Goal: Complete application form: Complete application form

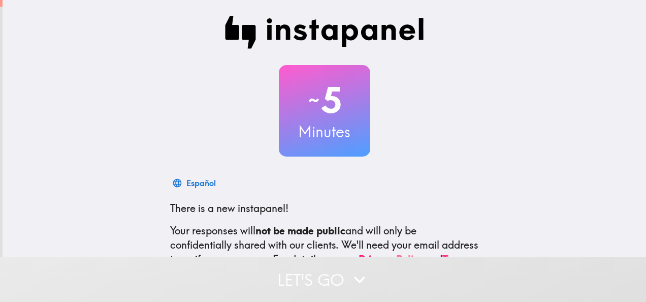
click at [415, 196] on div "Español There is a new instapanel! Your responses will not be made public and w…" at bounding box center [324, 263] width 325 height 181
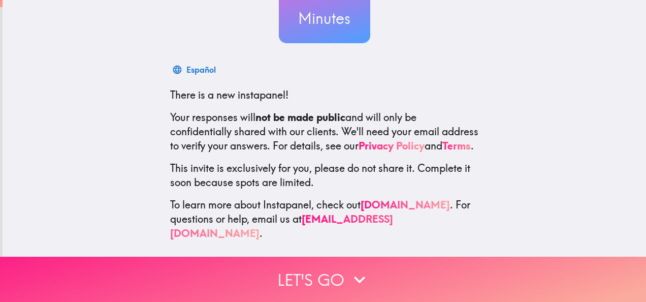
click at [366, 272] on icon "button" at bounding box center [360, 279] width 22 height 22
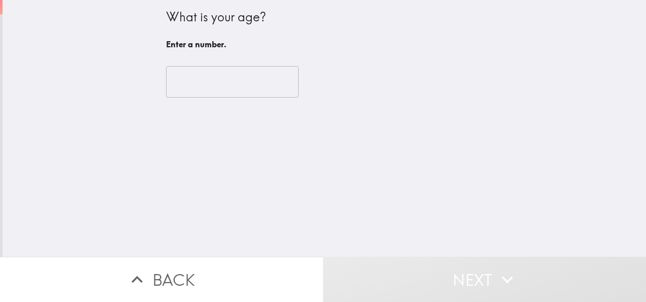
click at [250, 83] on input "number" at bounding box center [232, 82] width 133 height 32
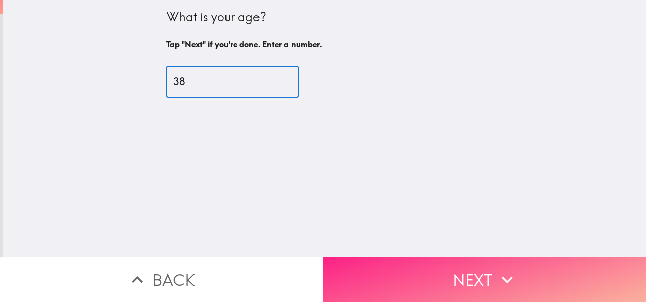
type input "38"
click at [381, 266] on button "Next" at bounding box center [484, 279] width 323 height 45
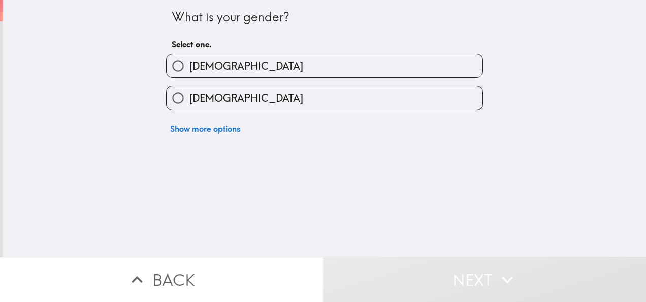
click at [272, 71] on label "[DEMOGRAPHIC_DATA]" at bounding box center [325, 65] width 316 height 23
click at [190, 71] on input "[DEMOGRAPHIC_DATA]" at bounding box center [178, 65] width 23 height 23
radio input "true"
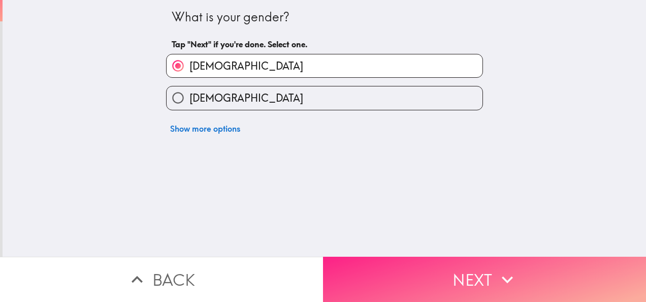
click at [414, 265] on button "Next" at bounding box center [484, 279] width 323 height 45
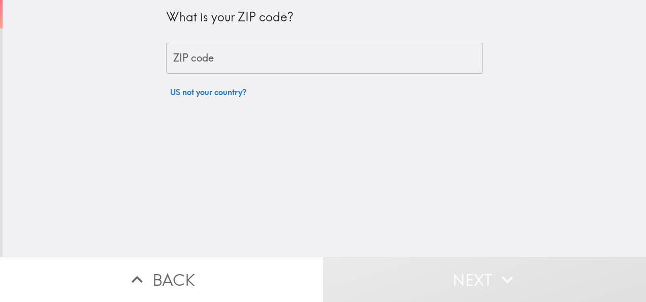
click at [285, 58] on input "ZIP code" at bounding box center [324, 59] width 317 height 32
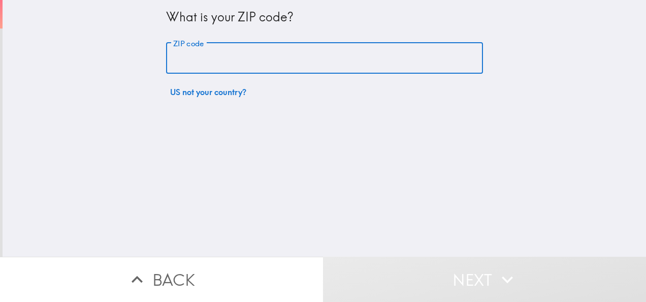
type input "76513"
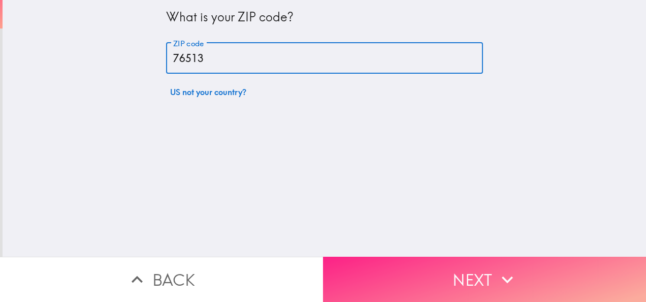
click at [400, 274] on button "Next" at bounding box center [484, 279] width 323 height 45
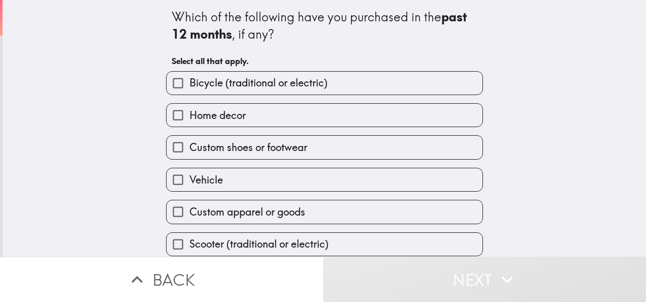
scroll to position [1, 0]
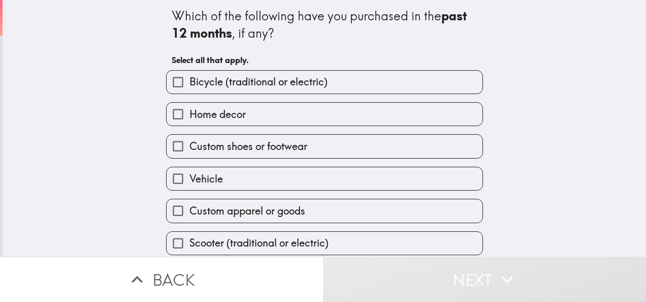
click at [296, 88] on span "Bicycle (traditional or electric)" at bounding box center [259, 82] width 138 height 14
click at [190, 88] on input "Bicycle (traditional or electric)" at bounding box center [178, 82] width 23 height 23
checkbox input "true"
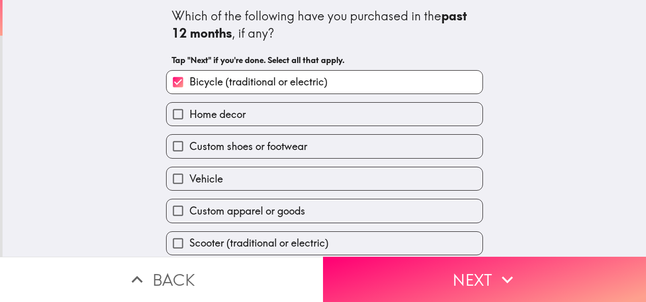
click at [294, 181] on label "Vehicle" at bounding box center [325, 178] width 316 height 23
click at [190, 181] on input "Vehicle" at bounding box center [178, 178] width 23 height 23
checkbox input "true"
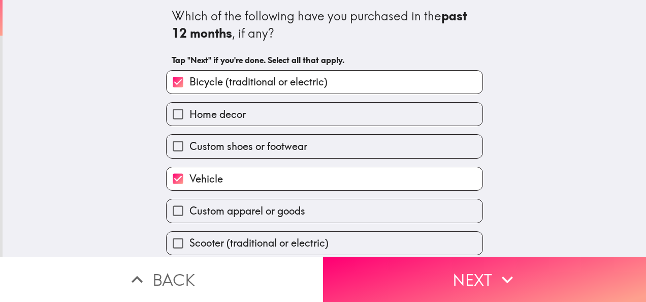
click at [298, 212] on span "Custom apparel or goods" at bounding box center [248, 211] width 116 height 14
click at [190, 212] on input "Custom apparel or goods" at bounding box center [178, 210] width 23 height 23
checkbox input "true"
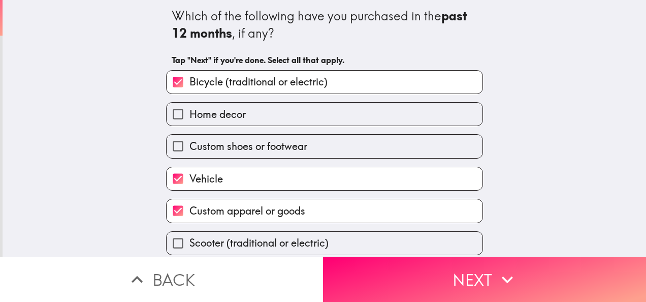
click at [280, 80] on span "Bicycle (traditional or electric)" at bounding box center [259, 82] width 138 height 14
click at [190, 80] on input "Bicycle (traditional or electric)" at bounding box center [178, 82] width 23 height 23
checkbox input "false"
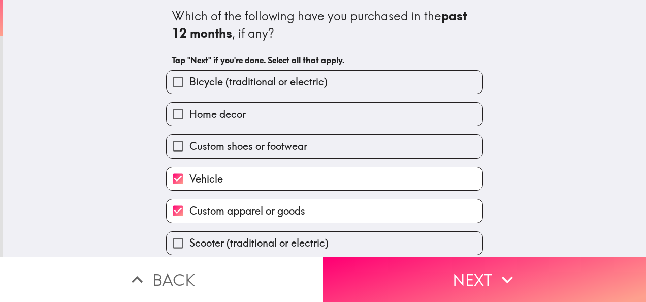
click at [285, 117] on label "Home decor" at bounding box center [325, 114] width 316 height 23
click at [190, 117] on input "Home decor" at bounding box center [178, 114] width 23 height 23
checkbox input "true"
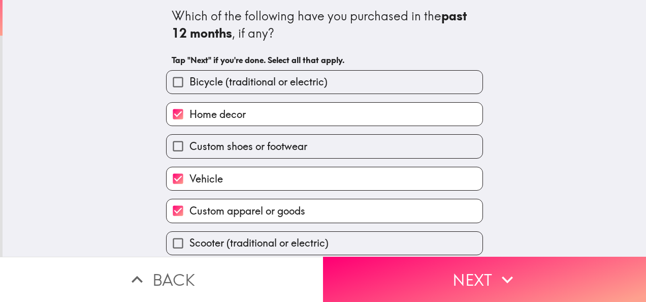
click at [330, 144] on label "Custom shoes or footwear" at bounding box center [325, 146] width 316 height 23
click at [190, 144] on input "Custom shoes or footwear" at bounding box center [178, 146] width 23 height 23
checkbox input "true"
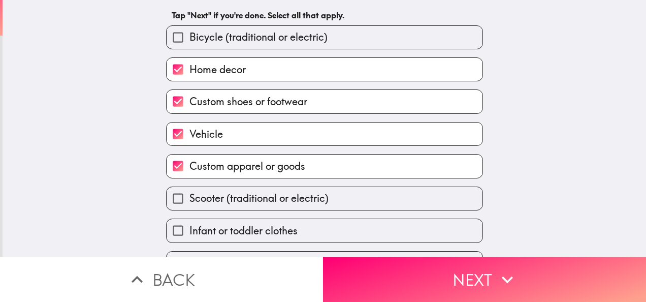
scroll to position [74, 0]
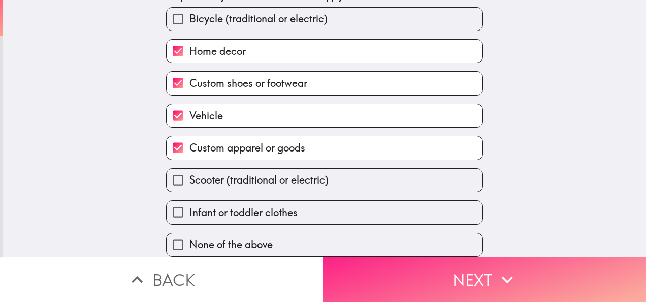
click at [391, 273] on button "Next" at bounding box center [484, 279] width 323 height 45
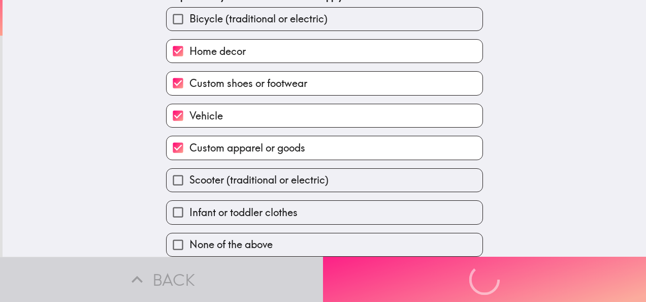
scroll to position [0, 0]
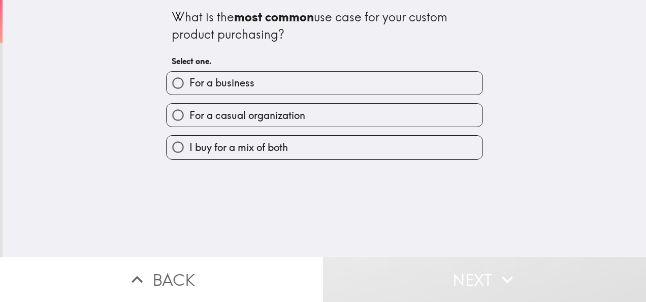
click at [280, 125] on label "For a casual organization" at bounding box center [325, 115] width 316 height 23
click at [190, 125] on input "For a casual organization" at bounding box center [178, 115] width 23 height 23
radio input "true"
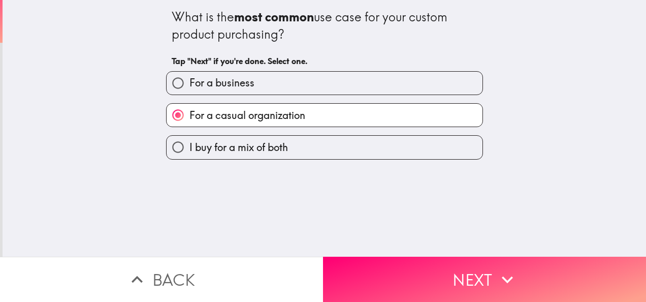
click at [356, 148] on label "I buy for a mix of both" at bounding box center [325, 147] width 316 height 23
click at [190, 148] on input "I buy for a mix of both" at bounding box center [178, 147] width 23 height 23
radio input "true"
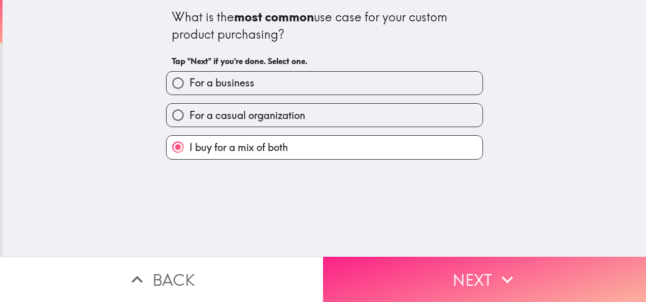
click at [398, 280] on button "Next" at bounding box center [484, 279] width 323 height 45
